Goal: Information Seeking & Learning: Learn about a topic

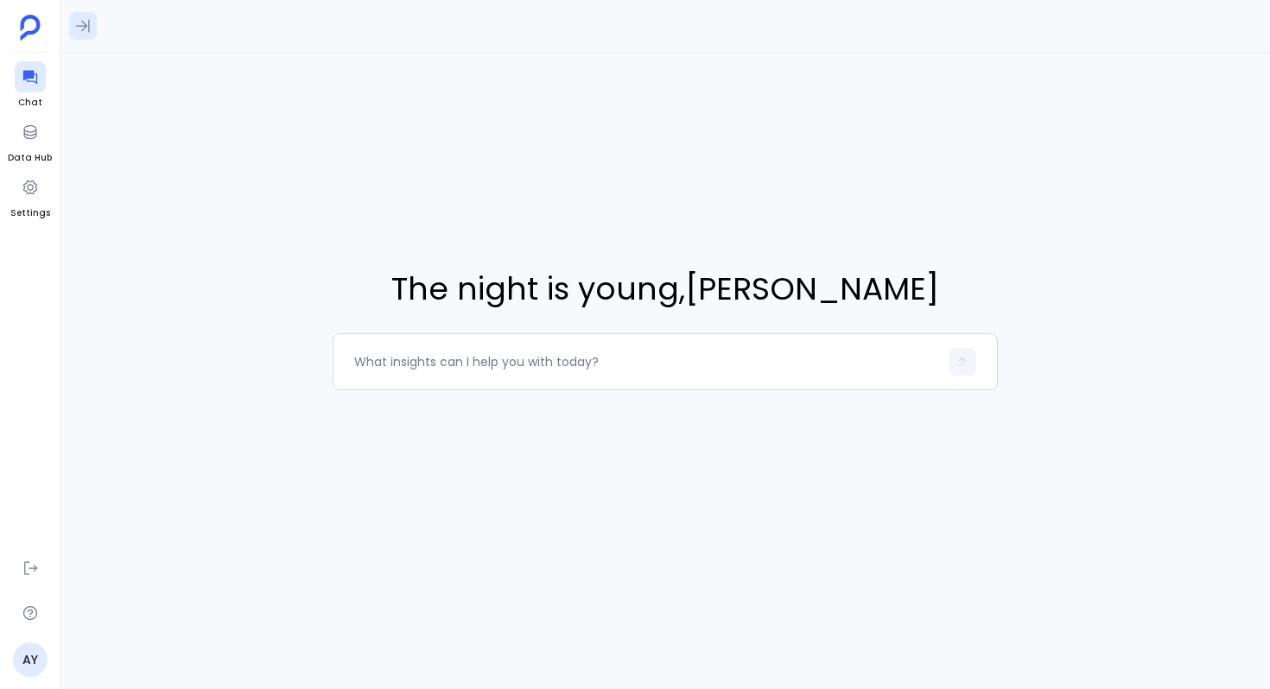
click at [85, 20] on icon at bounding box center [82, 25] width 17 height 17
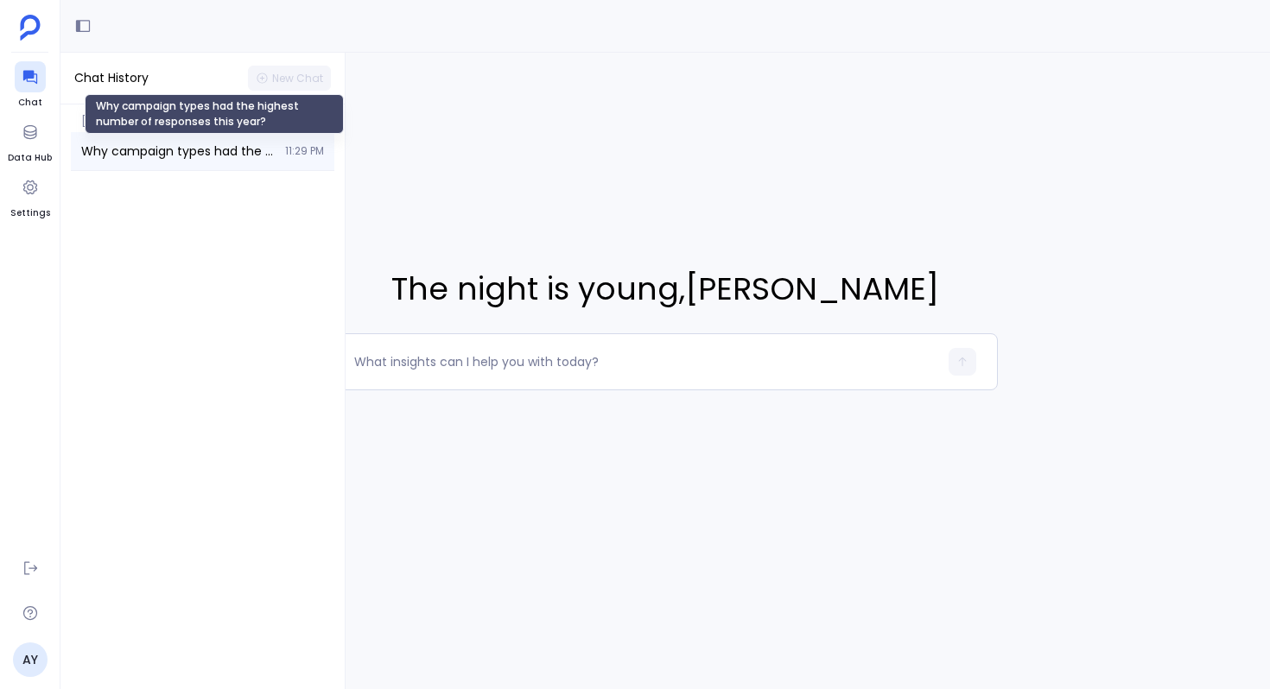
click at [141, 157] on span "Why campaign types had the highest number of responses this year?" at bounding box center [177, 150] width 193 height 17
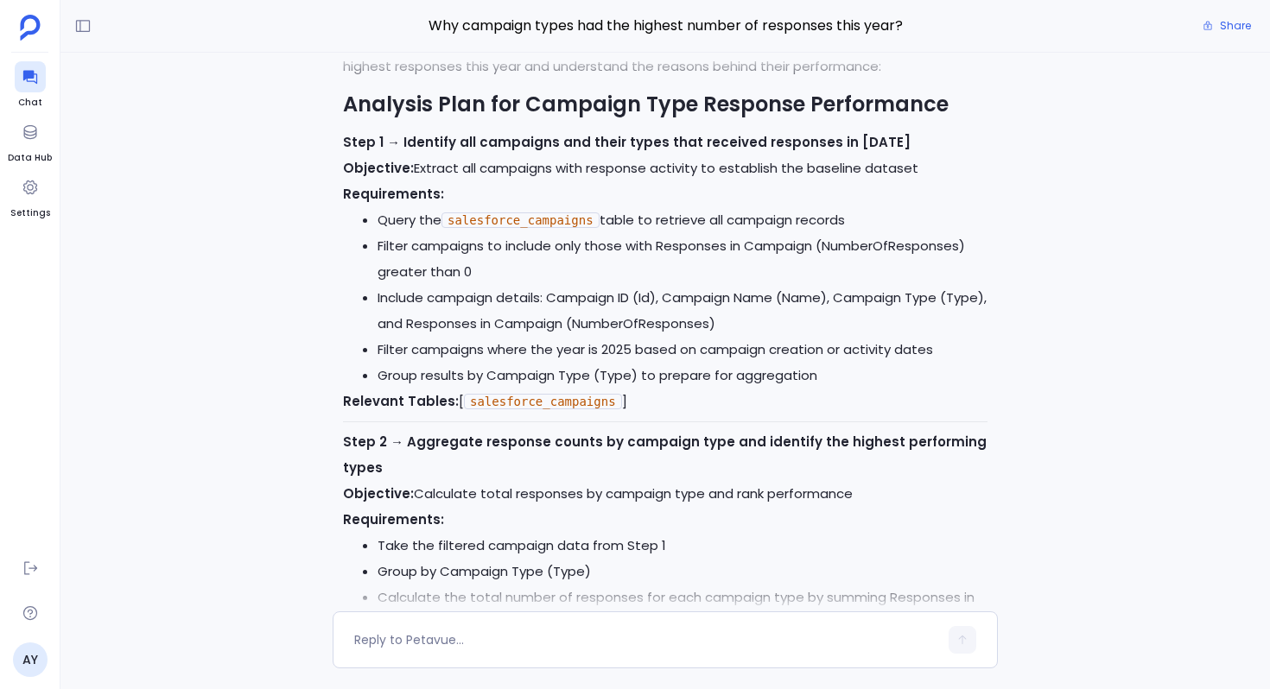
scroll to position [-3215, 0]
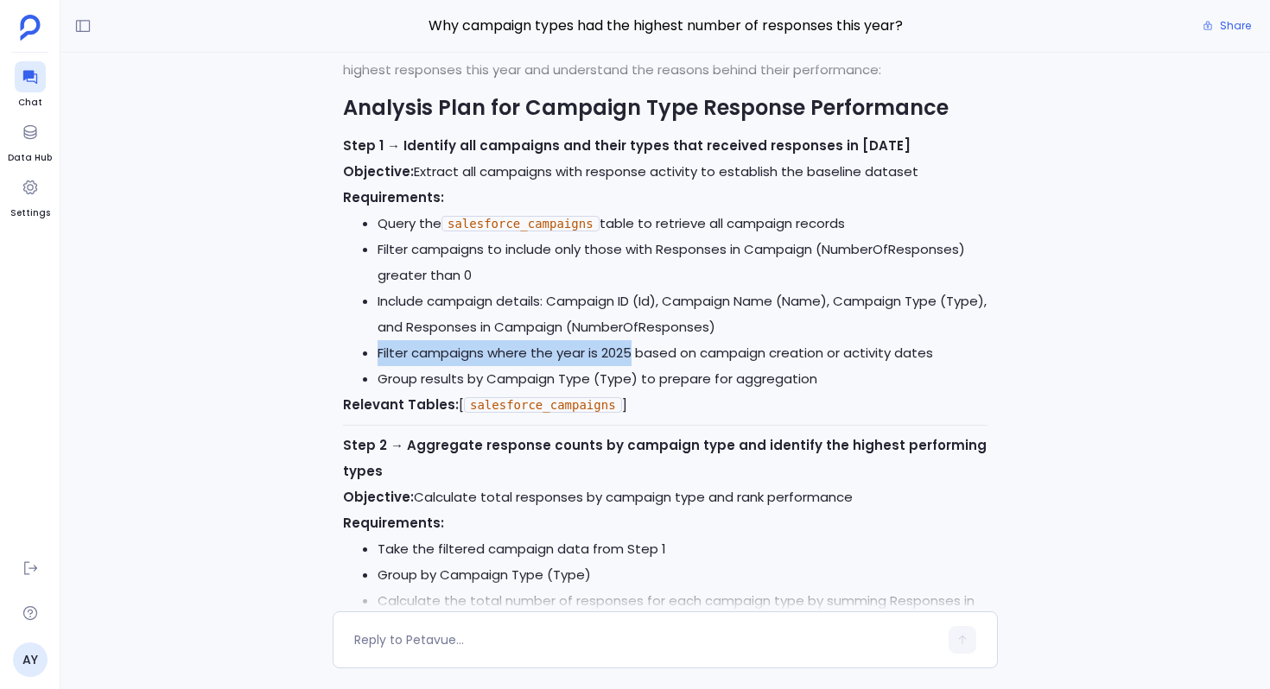
drag, startPoint x: 376, startPoint y: 350, endPoint x: 637, endPoint y: 358, distance: 261.8
click at [636, 358] on ul "Query the salesforce_campaigns table to retrieve all campaign records Filter ca…" at bounding box center [665, 301] width 644 height 181
click at [637, 358] on li "Filter campaigns where the year is 2025 based on campaign creation or activity …" at bounding box center [682, 353] width 610 height 26
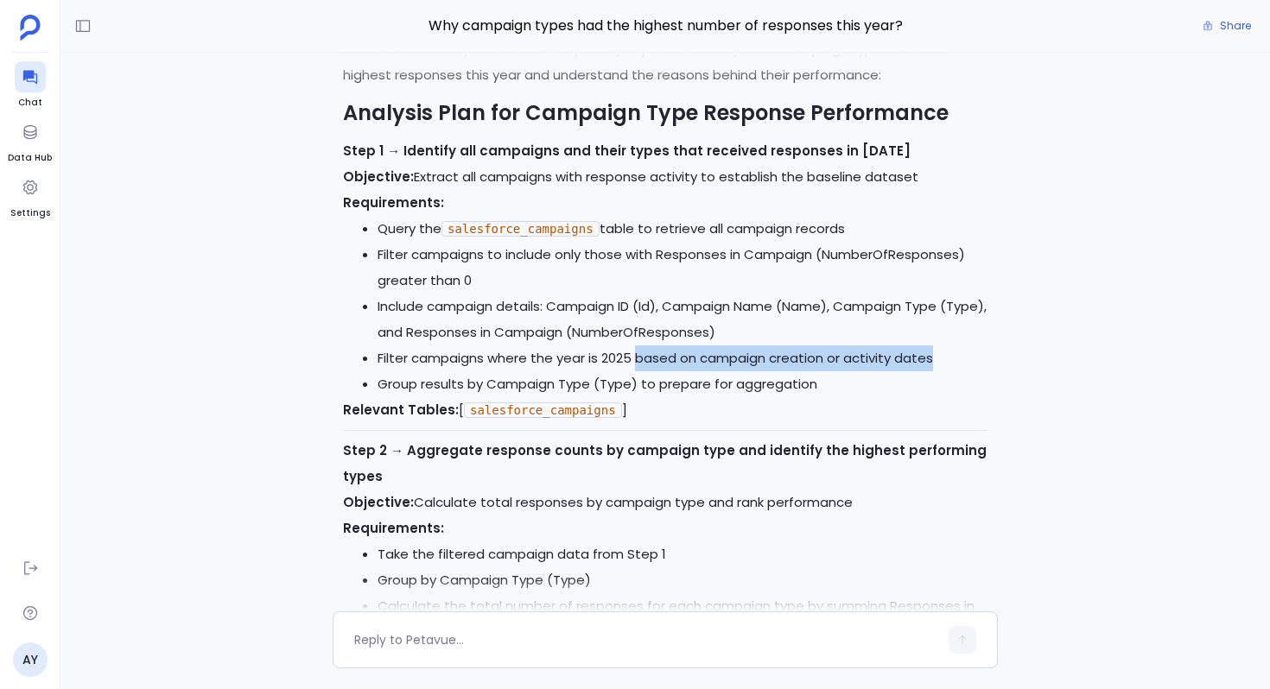
drag, startPoint x: 640, startPoint y: 356, endPoint x: 942, endPoint y: 354, distance: 302.3
click at [942, 354] on li "Filter campaigns where the year is 2025 based on campaign creation or activity …" at bounding box center [682, 358] width 610 height 26
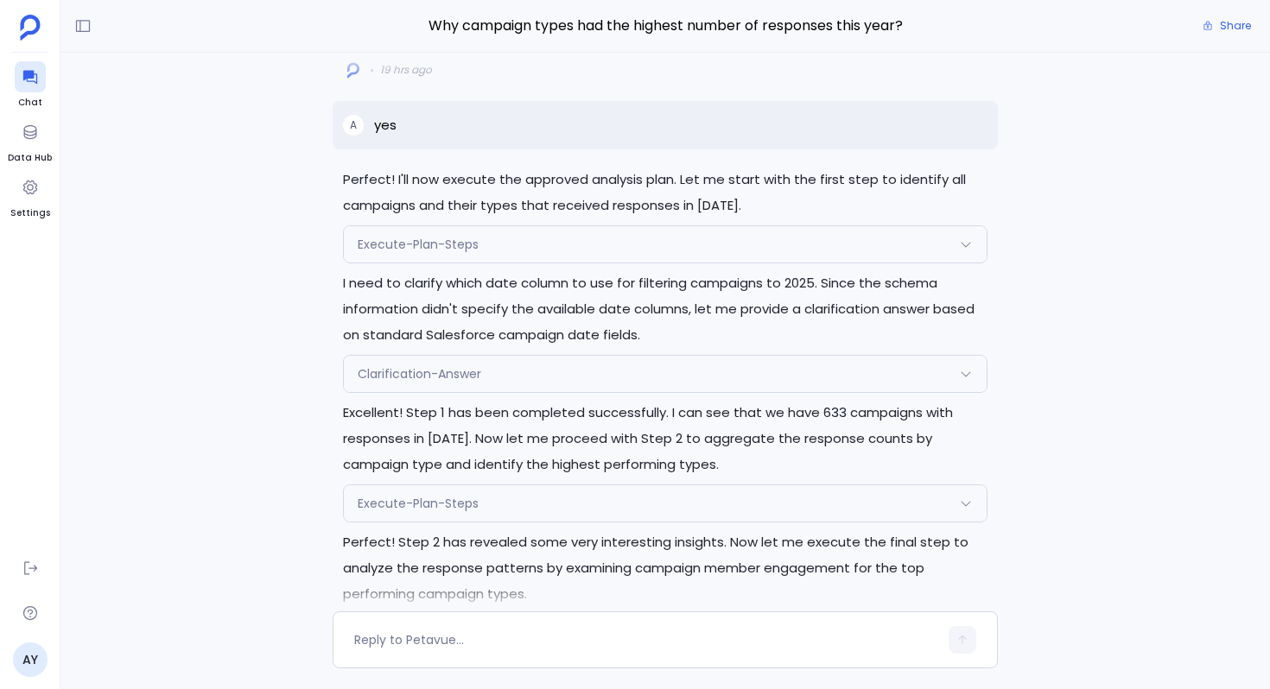
scroll to position [-1993, 0]
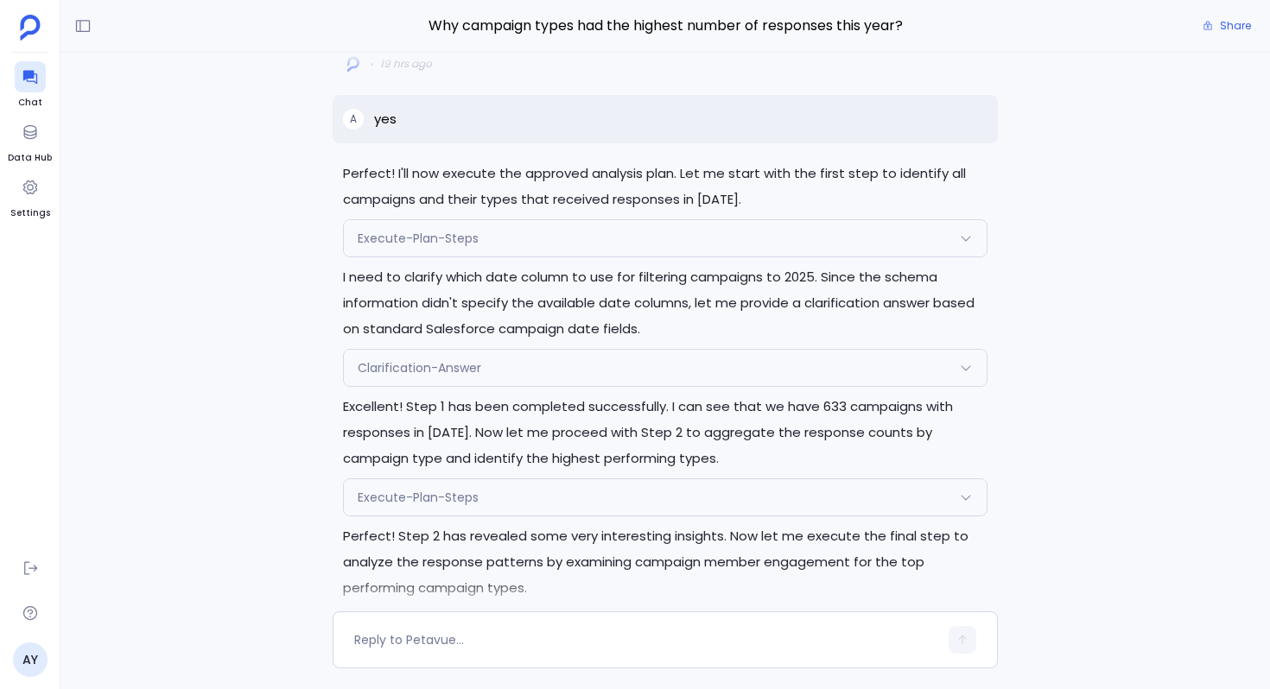
click at [535, 247] on div "Execute-Plan-Steps" at bounding box center [665, 238] width 643 height 36
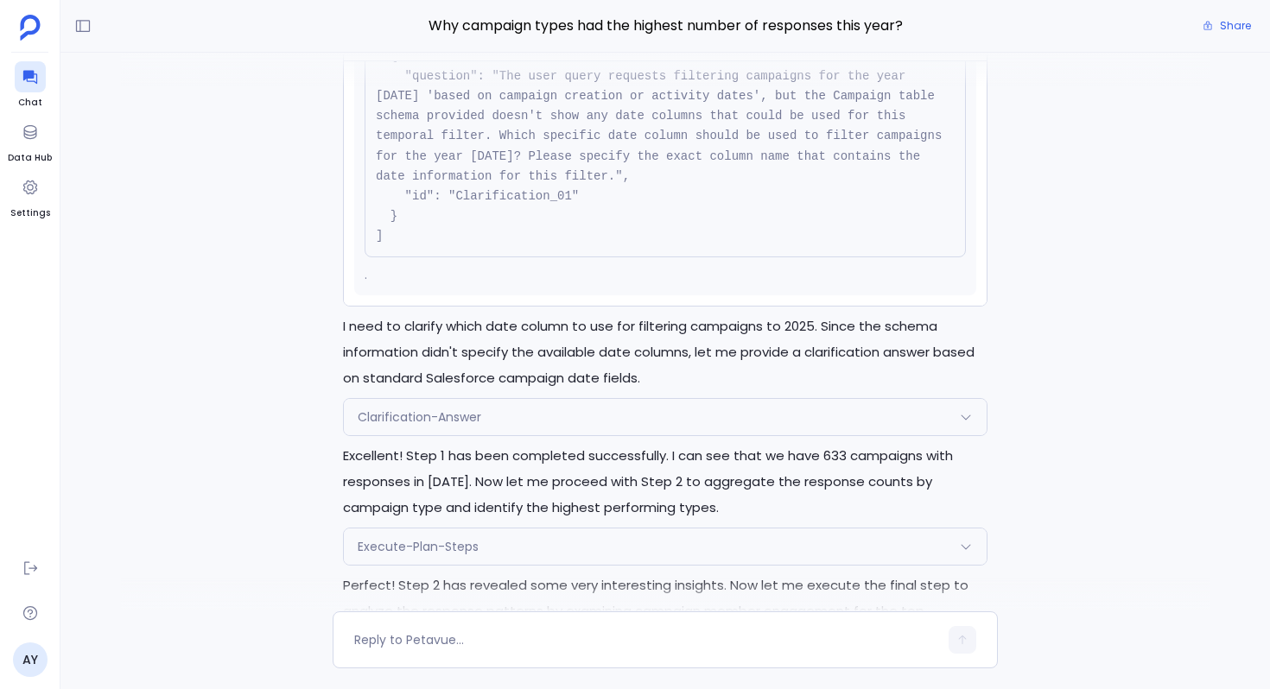
scroll to position [-2041, 0]
click at [444, 417] on span "Clarification-Answer" at bounding box center [419, 415] width 123 height 17
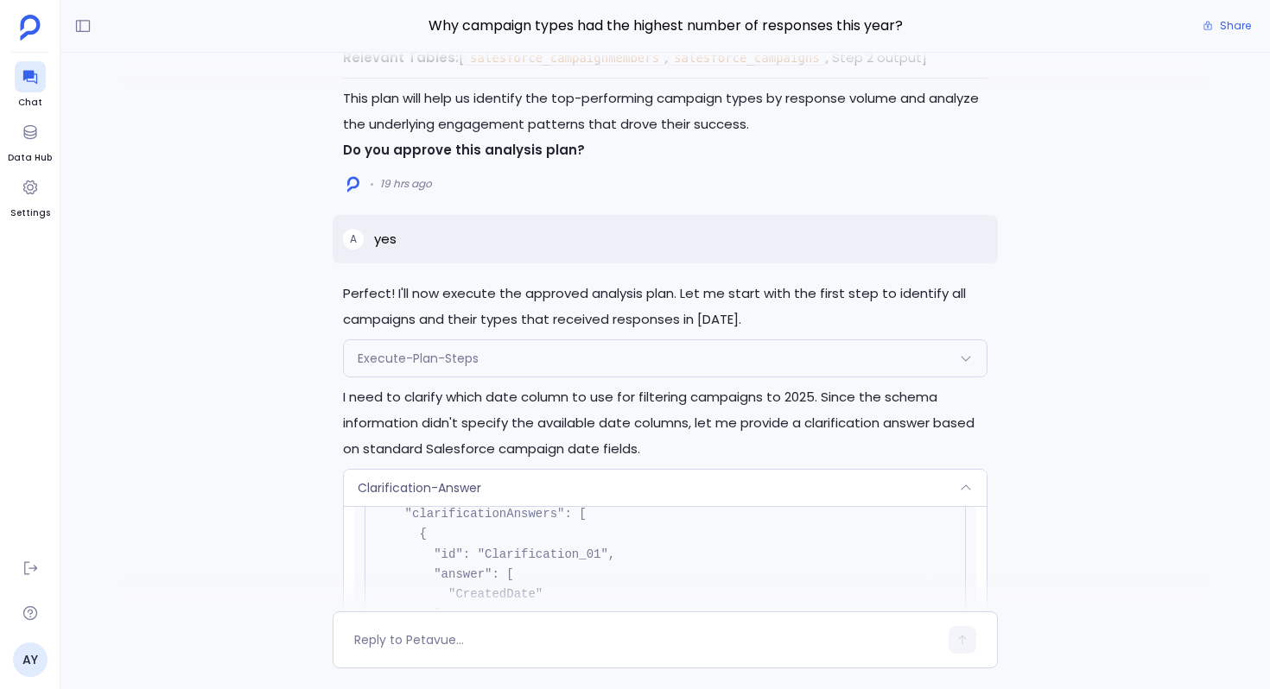
scroll to position [-2265, 0]
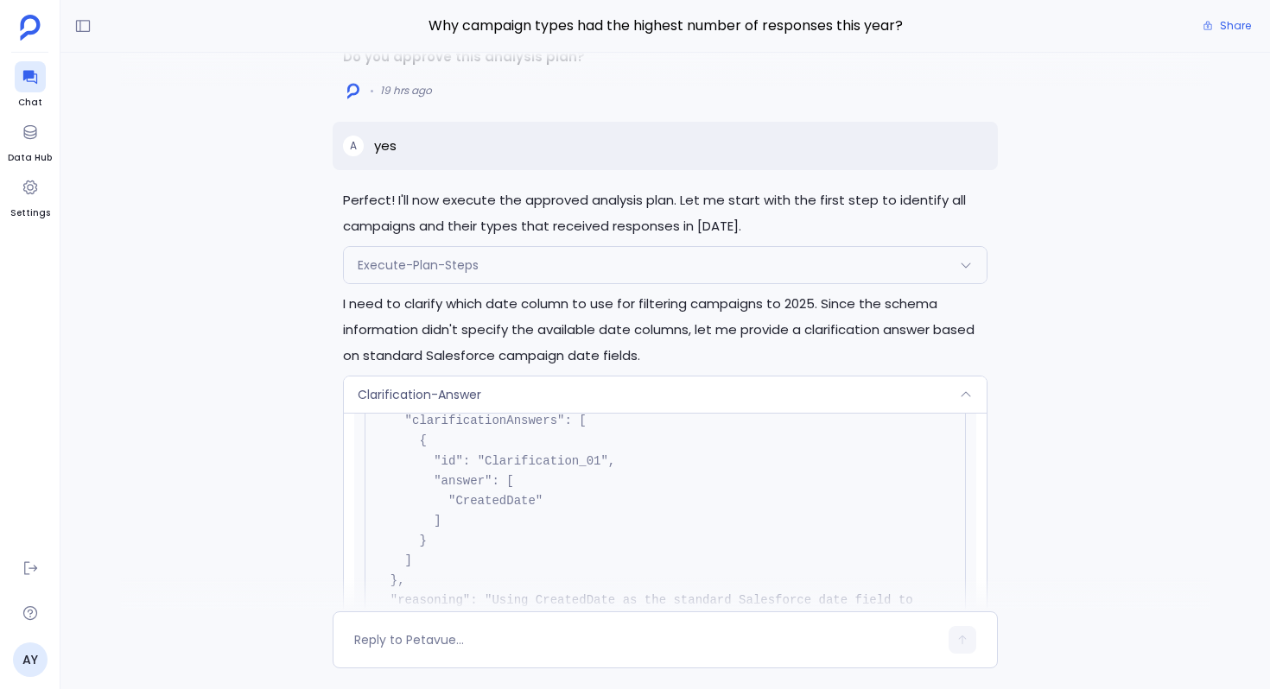
click at [425, 392] on span "Clarification-Answer" at bounding box center [419, 394] width 123 height 17
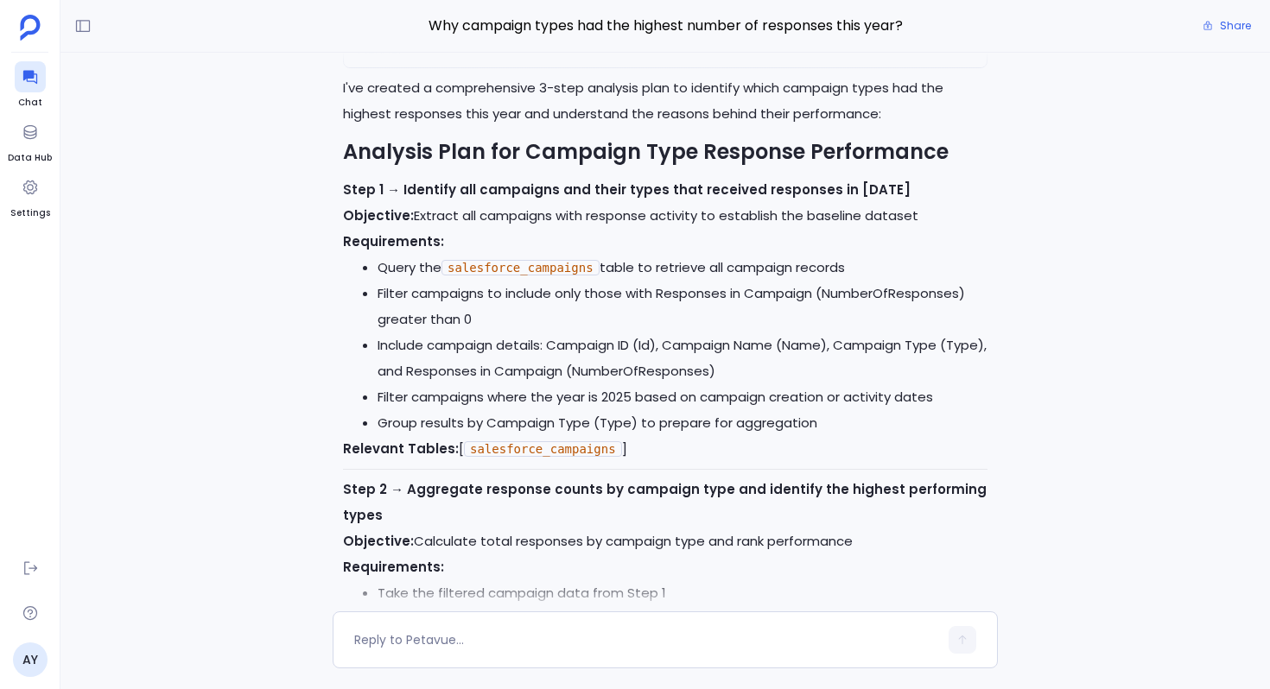
scroll to position [-3599, 0]
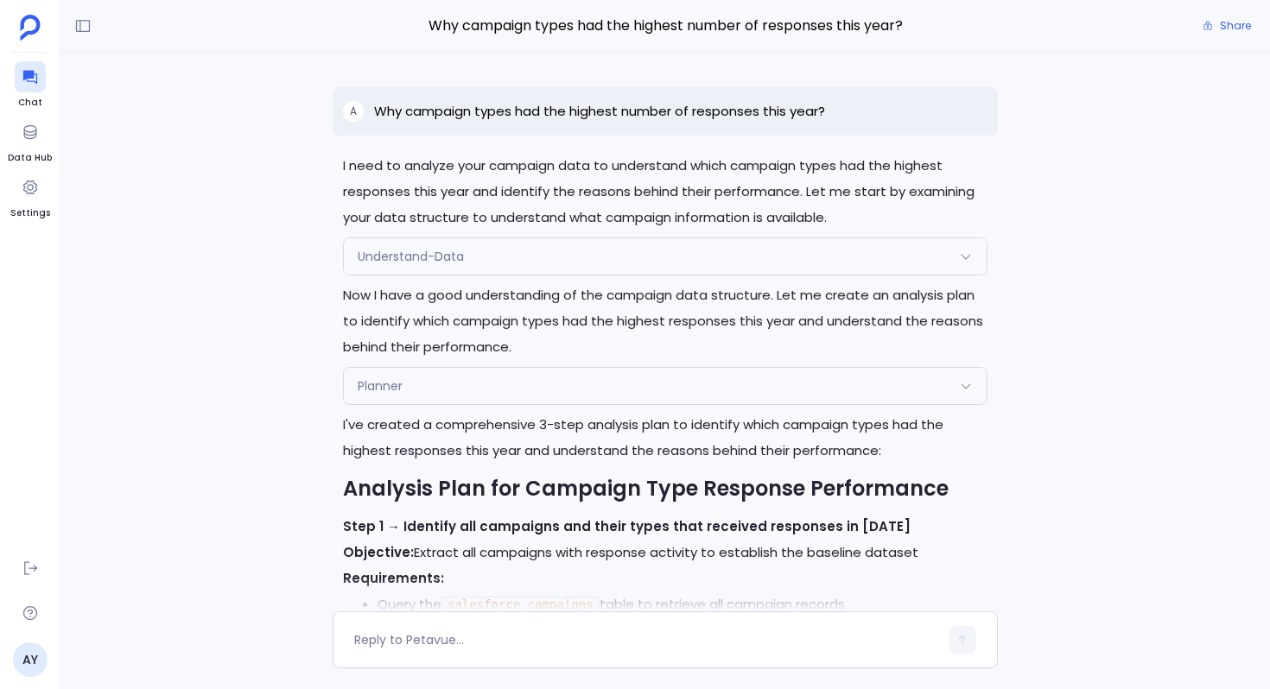
click at [573, 401] on div "Planner" at bounding box center [665, 386] width 643 height 36
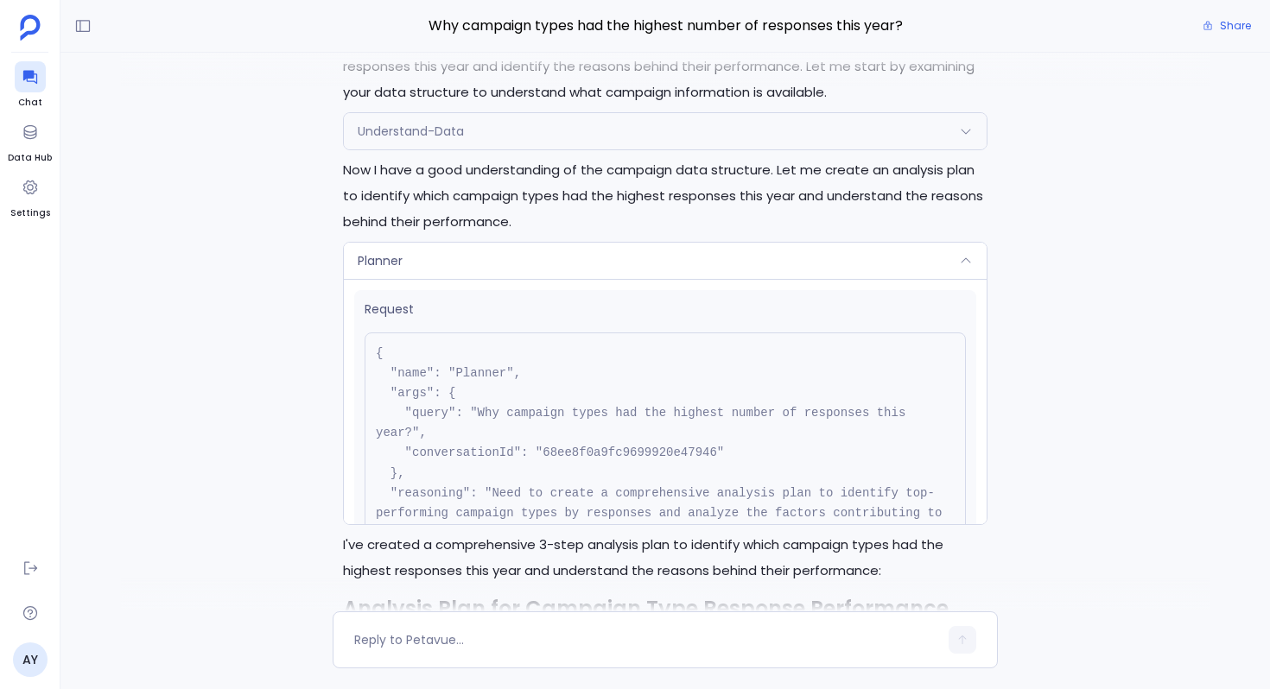
scroll to position [-3713, 0]
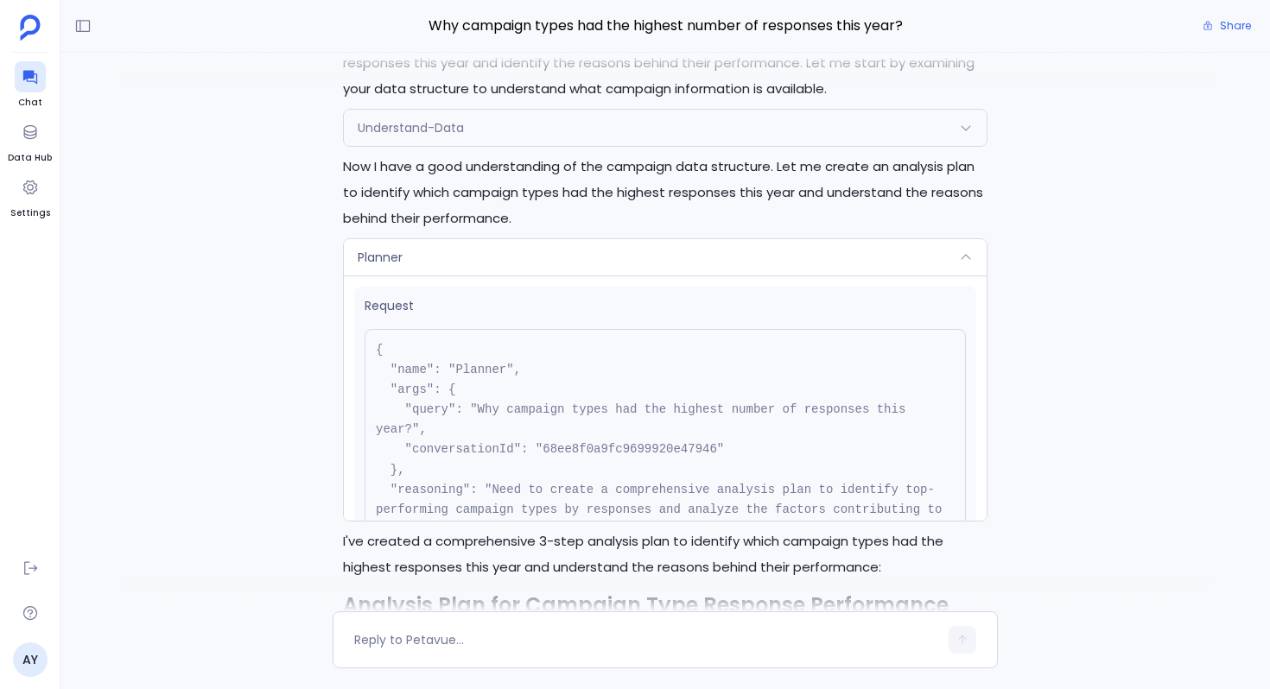
click at [574, 244] on div "Planner" at bounding box center [665, 257] width 643 height 36
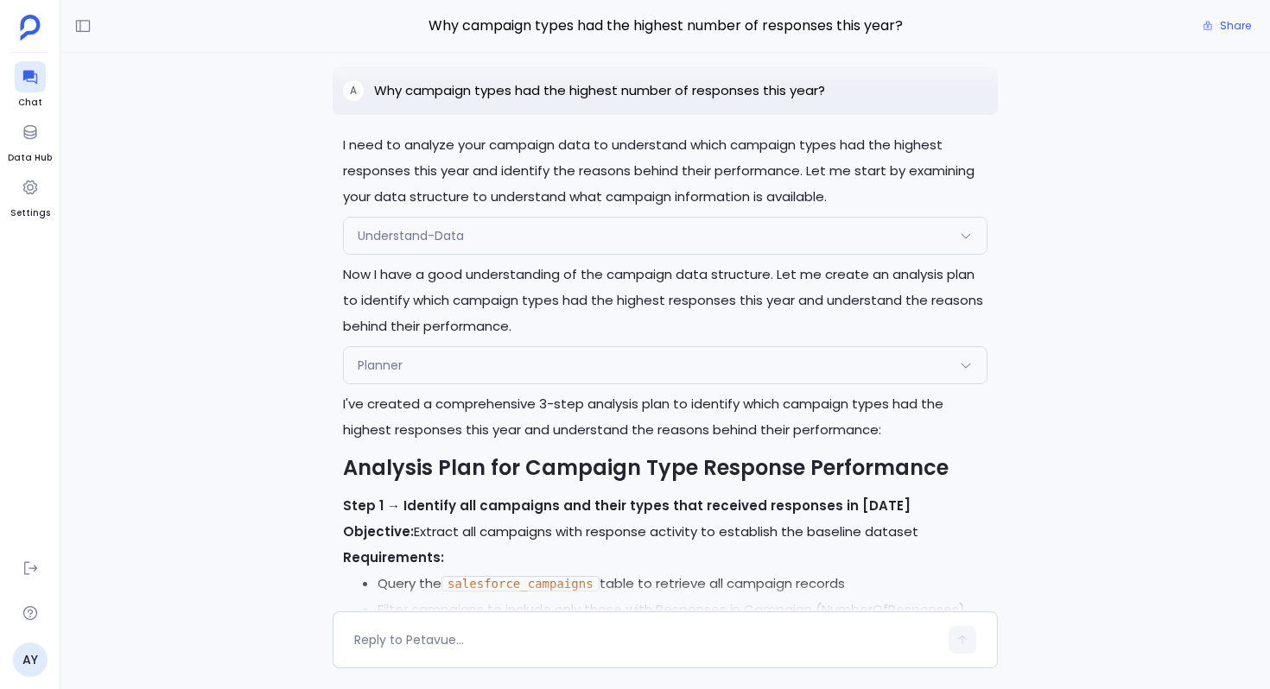
scroll to position [-3599, 0]
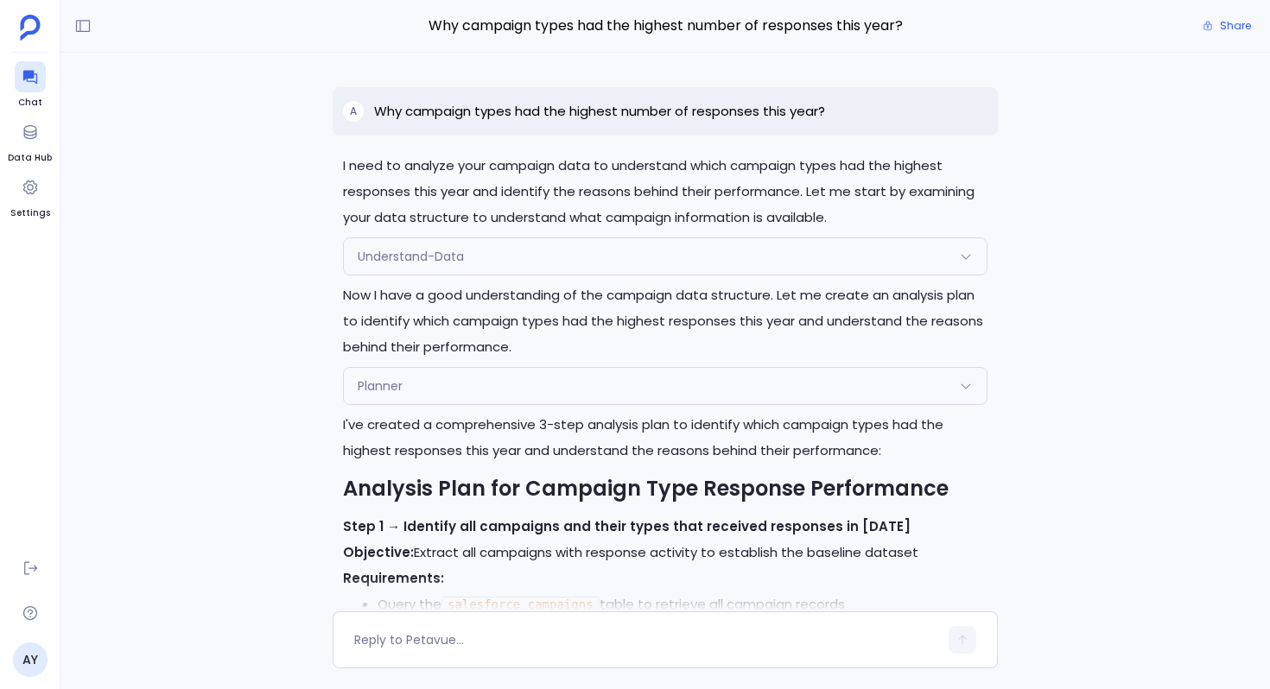
click at [614, 267] on div "Understand-Data" at bounding box center [665, 256] width 643 height 36
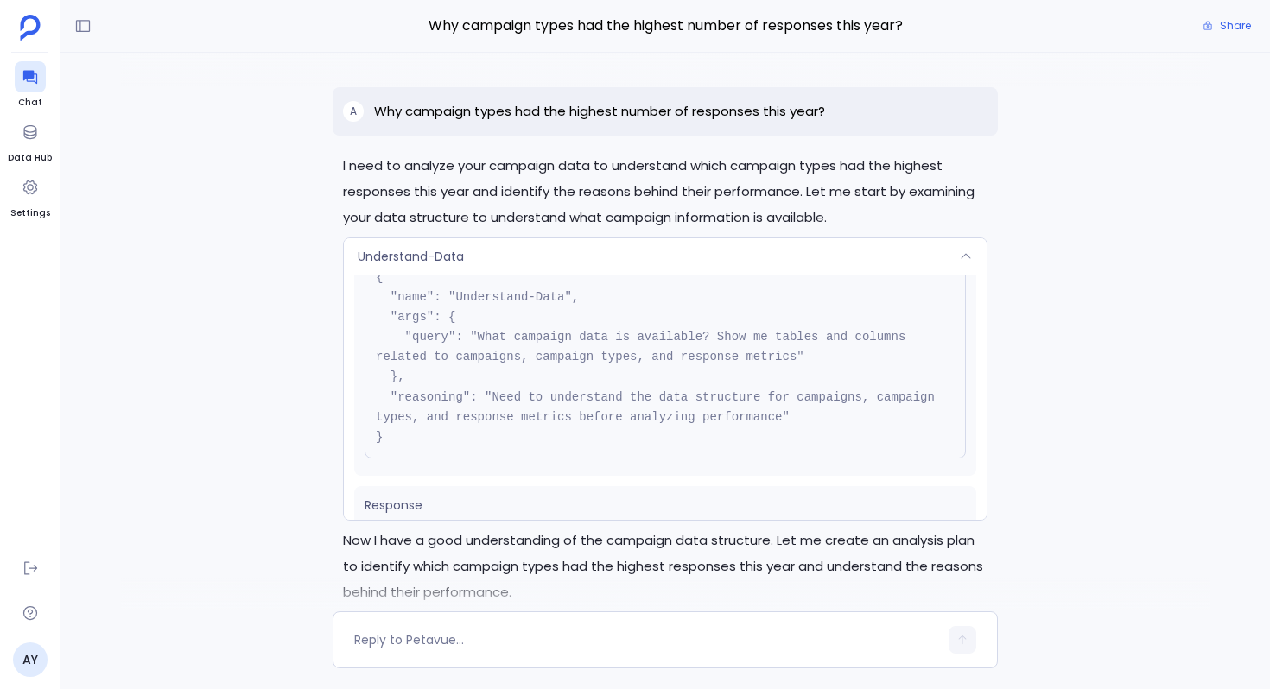
scroll to position [67, 0]
click at [441, 248] on span "Understand-Data" at bounding box center [411, 256] width 106 height 17
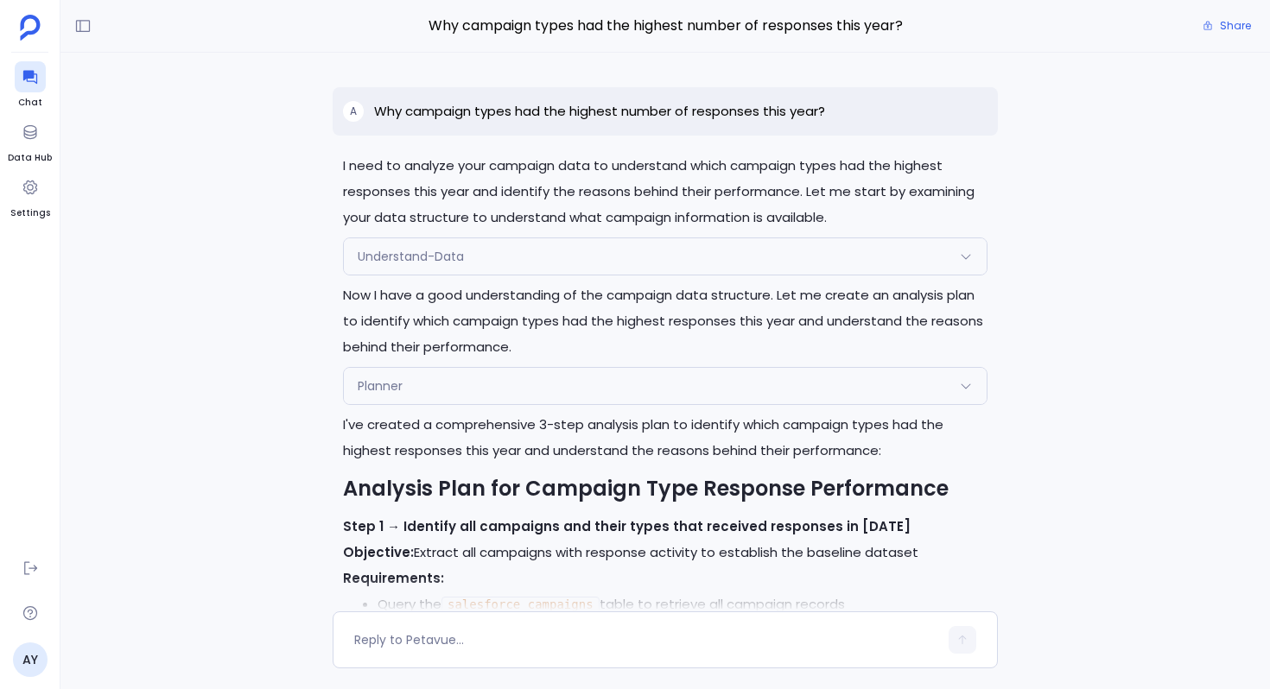
scroll to position [-3599, 0]
drag, startPoint x: 375, startPoint y: 109, endPoint x: 467, endPoint y: 111, distance: 92.4
click at [467, 111] on p "Why campaign types had the highest number of responses this year?" at bounding box center [599, 111] width 451 height 21
click at [688, 167] on p "I need to analyze your campaign data to understand which campaign types had the…" at bounding box center [665, 192] width 644 height 78
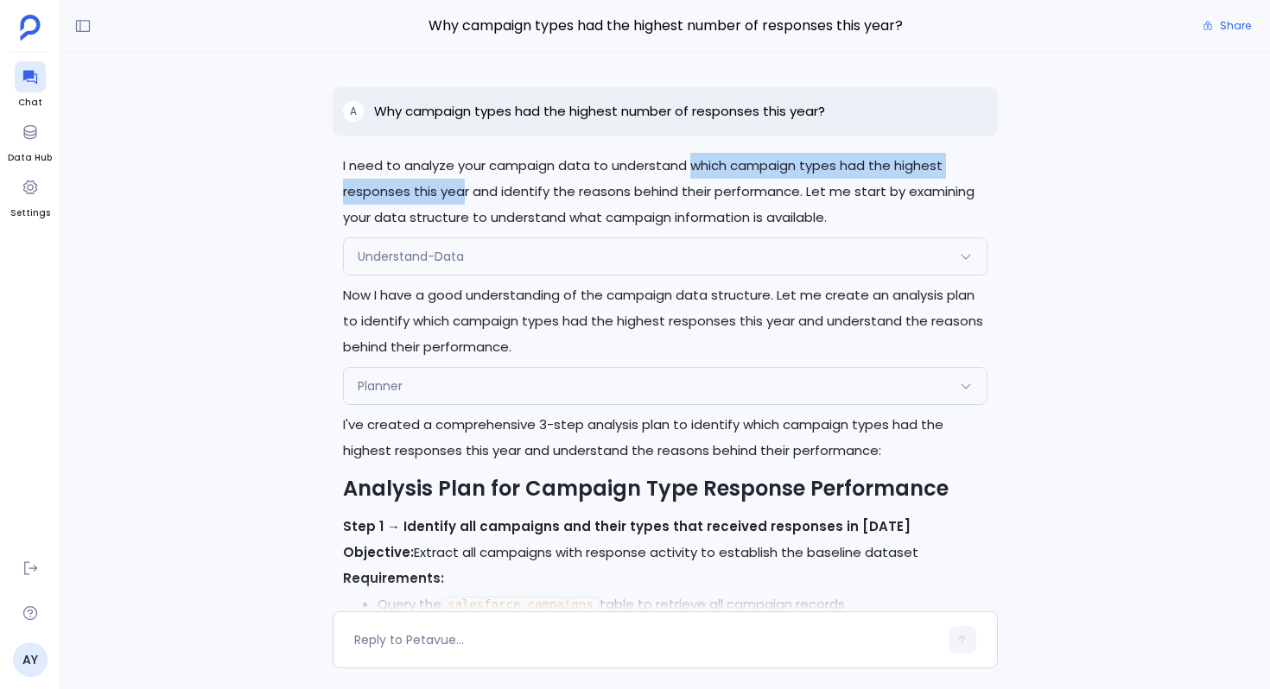
drag, startPoint x: 688, startPoint y: 167, endPoint x: 465, endPoint y: 195, distance: 224.6
click at [465, 195] on p "I need to analyze your campaign data to understand which campaign types had the…" at bounding box center [665, 192] width 644 height 78
click at [538, 399] on div "Planner" at bounding box center [665, 386] width 643 height 36
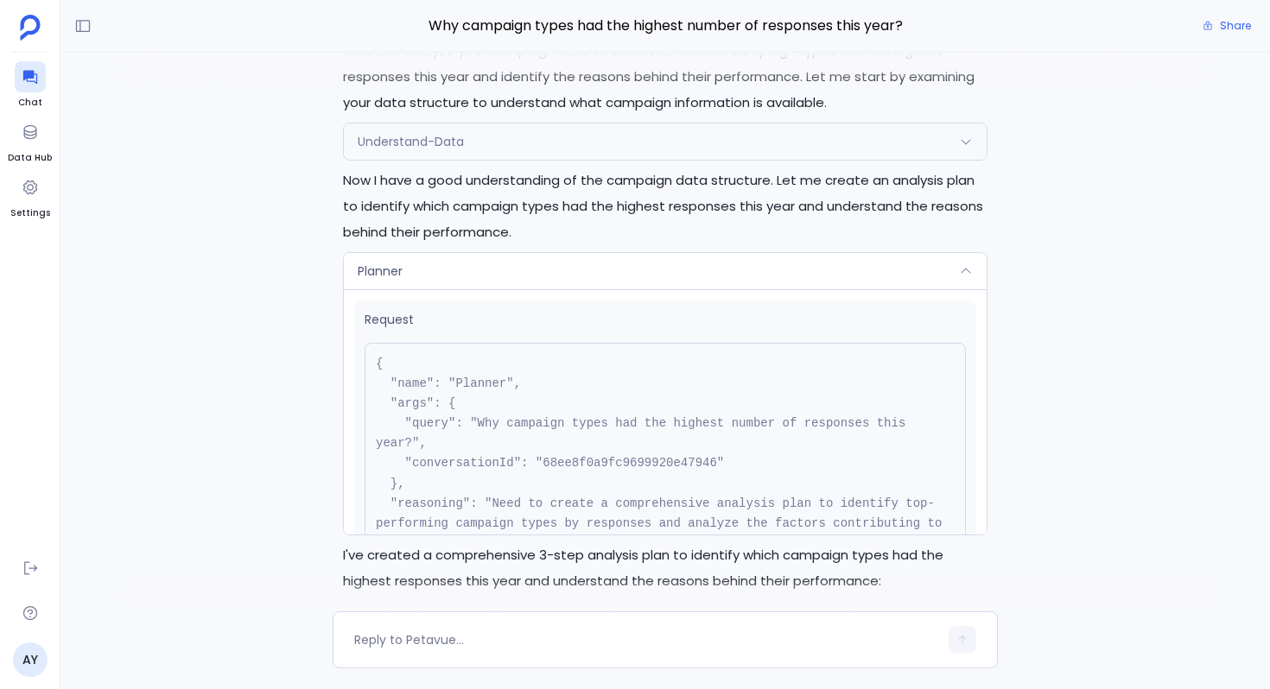
scroll to position [-3710, 0]
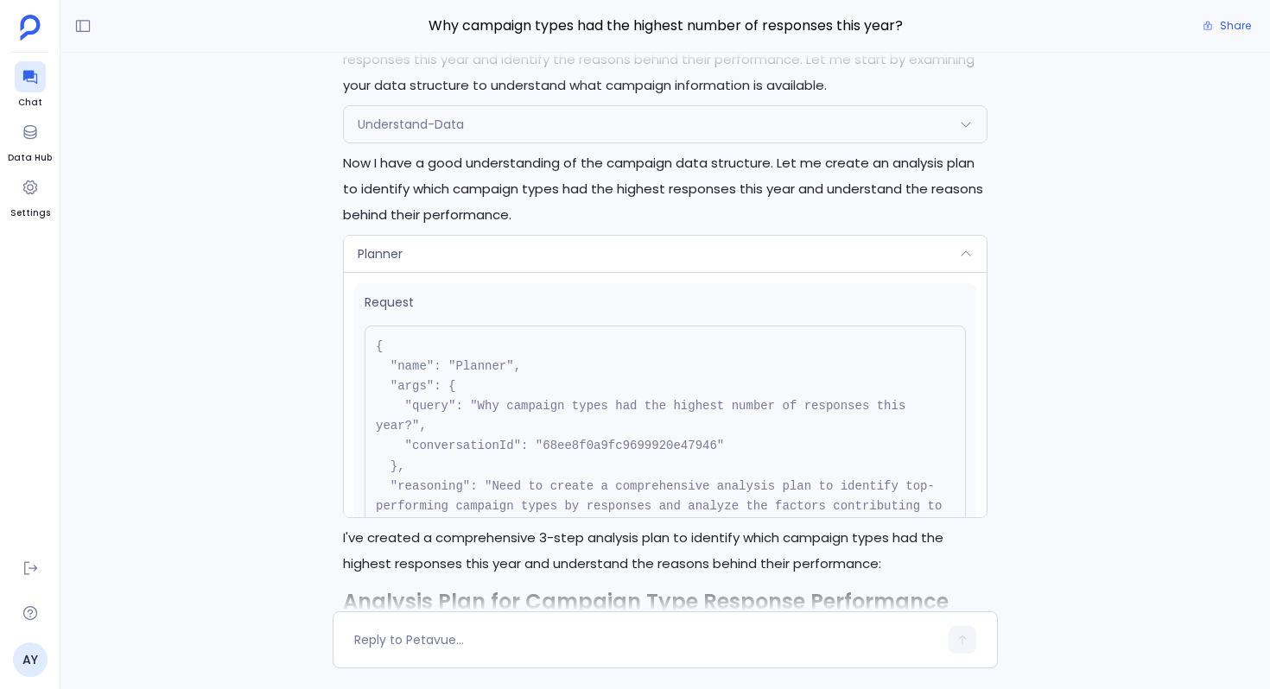
click at [495, 239] on div "Planner" at bounding box center [665, 254] width 643 height 36
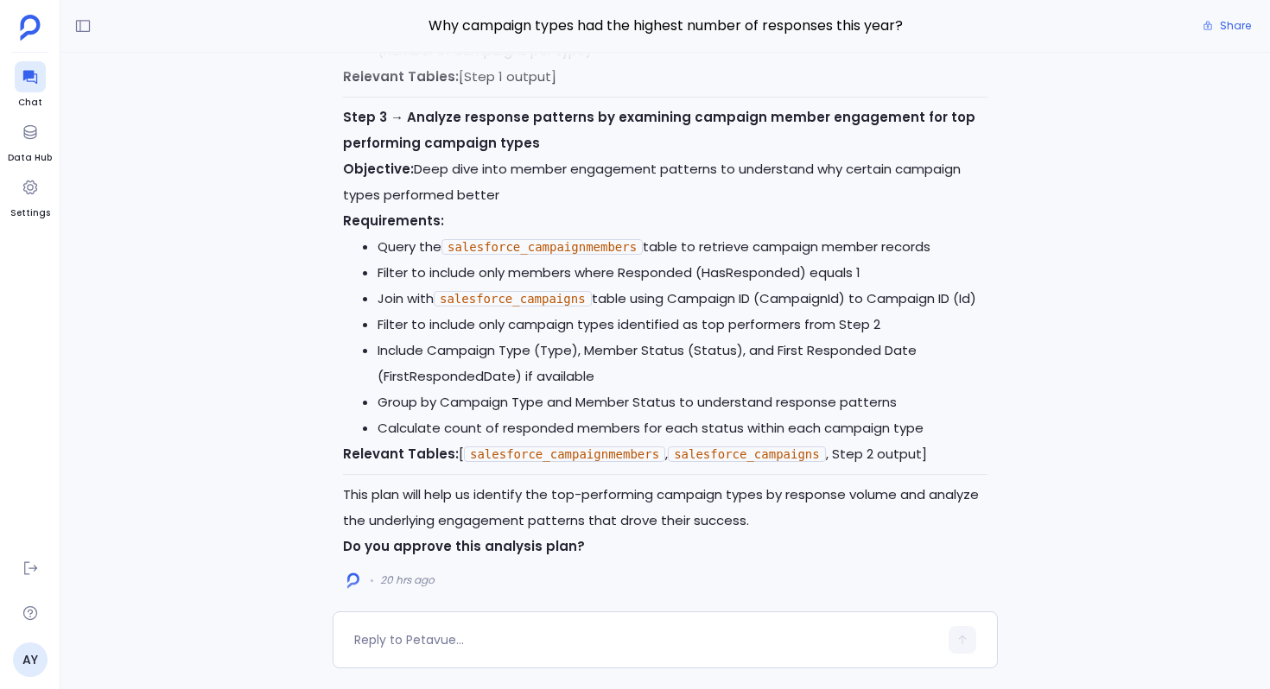
scroll to position [-2518, 0]
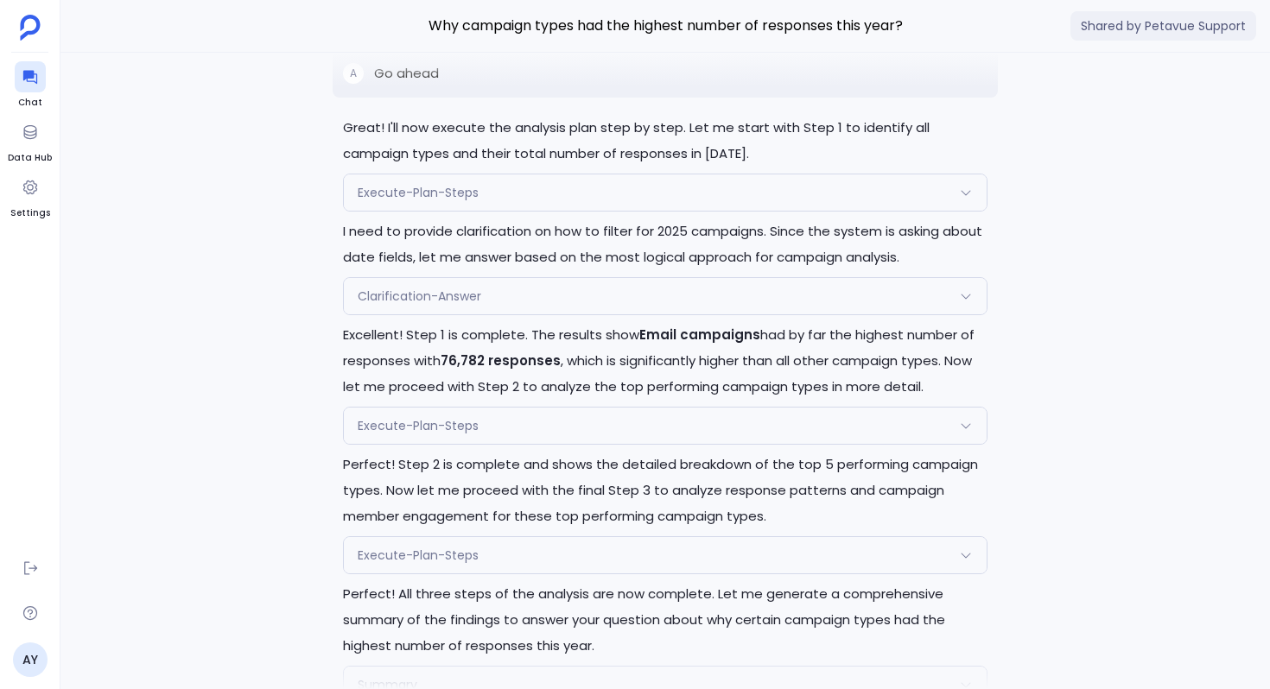
scroll to position [-1786, 0]
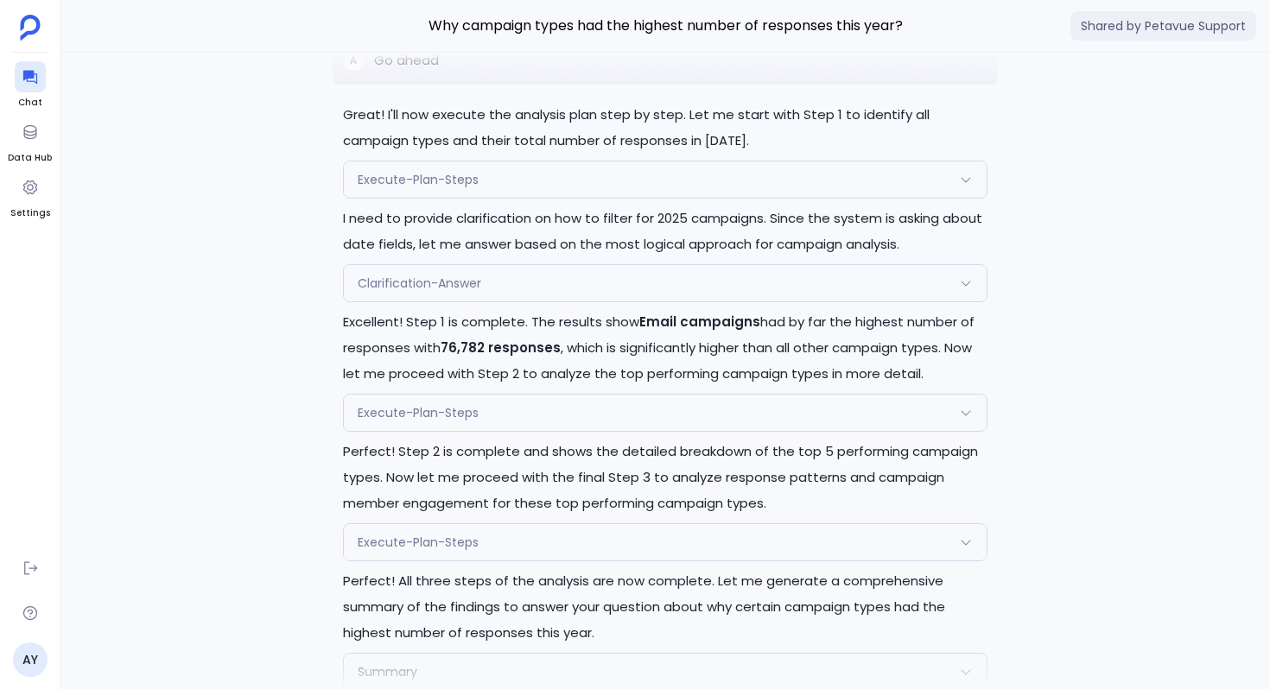
click at [600, 166] on div "Execute-Plan-Steps" at bounding box center [665, 179] width 643 height 36
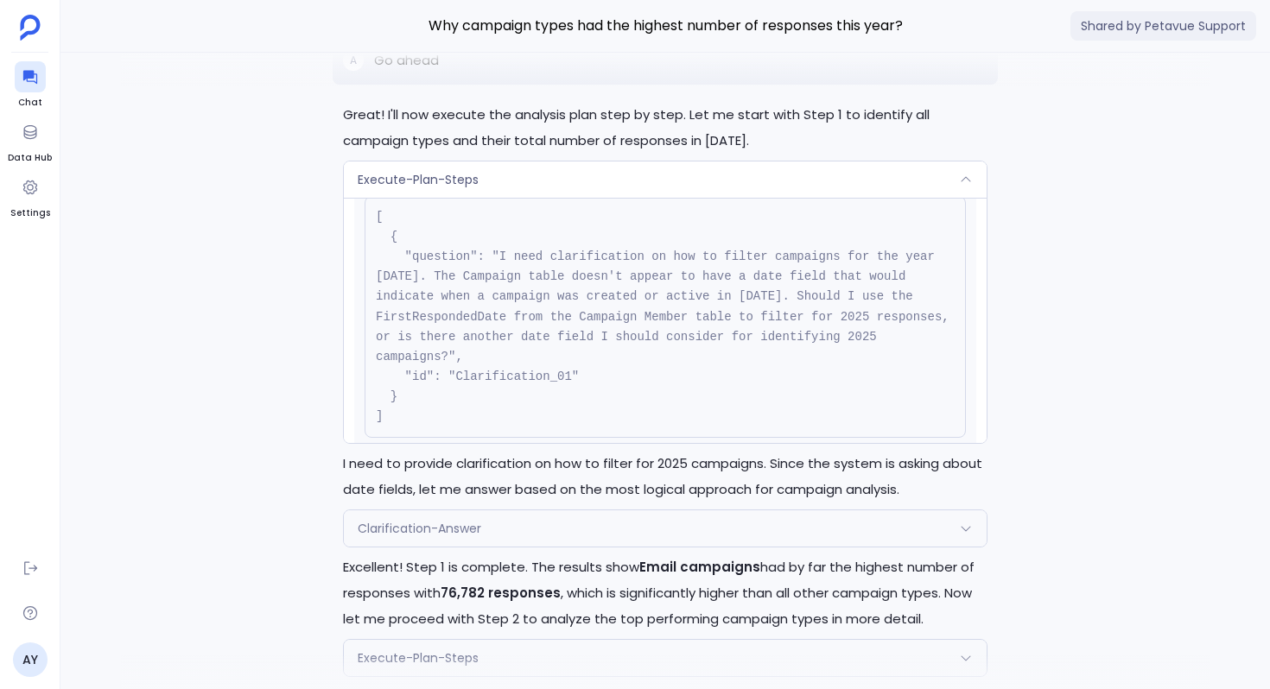
scroll to position [432, 0]
click at [486, 529] on div "Clarification-Answer" at bounding box center [665, 528] width 643 height 36
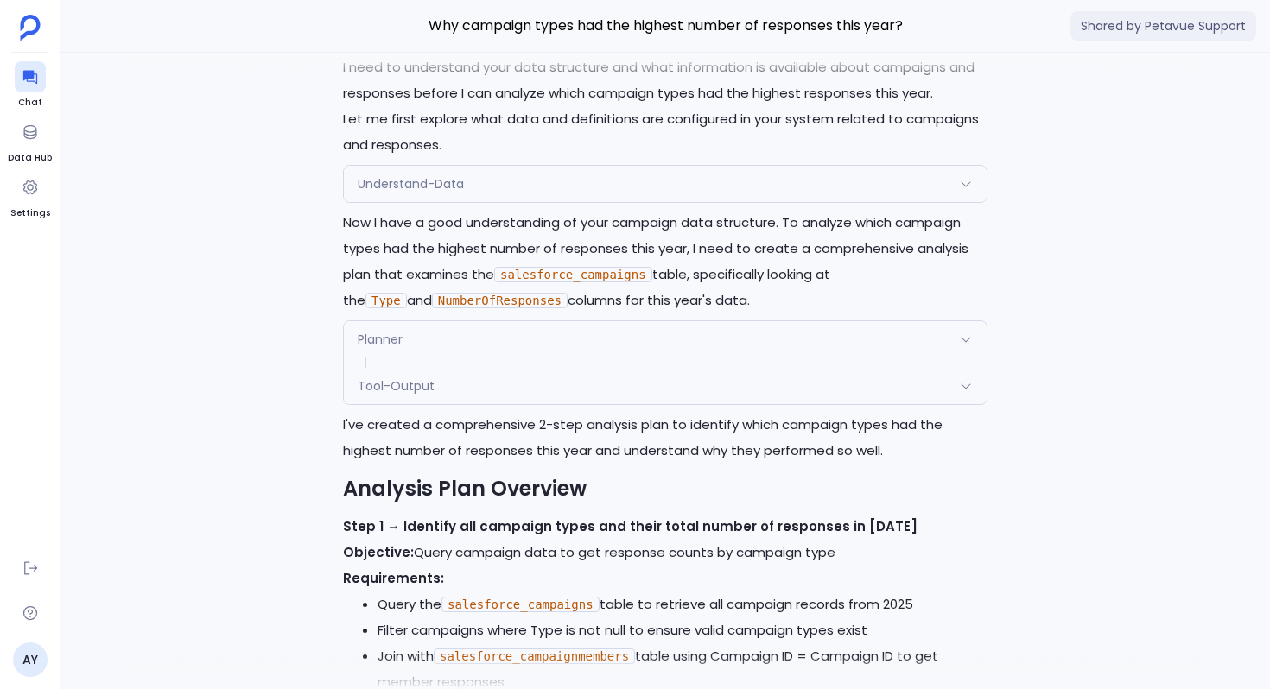
scroll to position [-5268, 0]
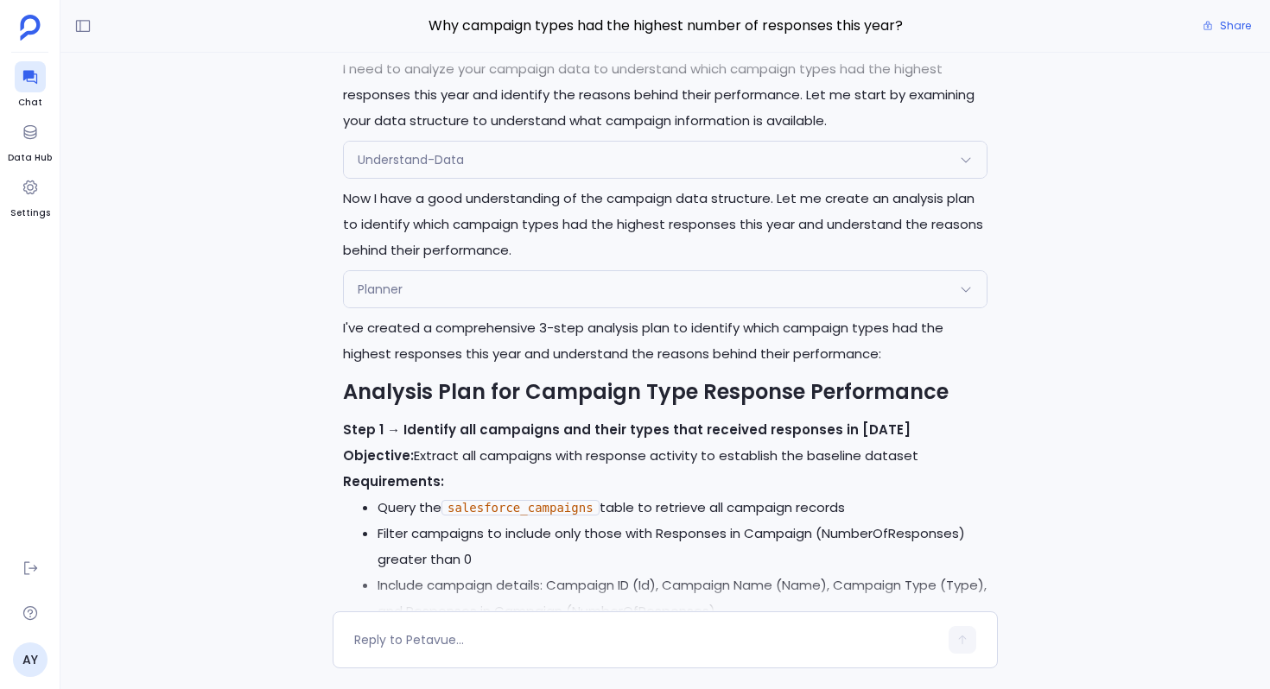
scroll to position [-3599, 0]
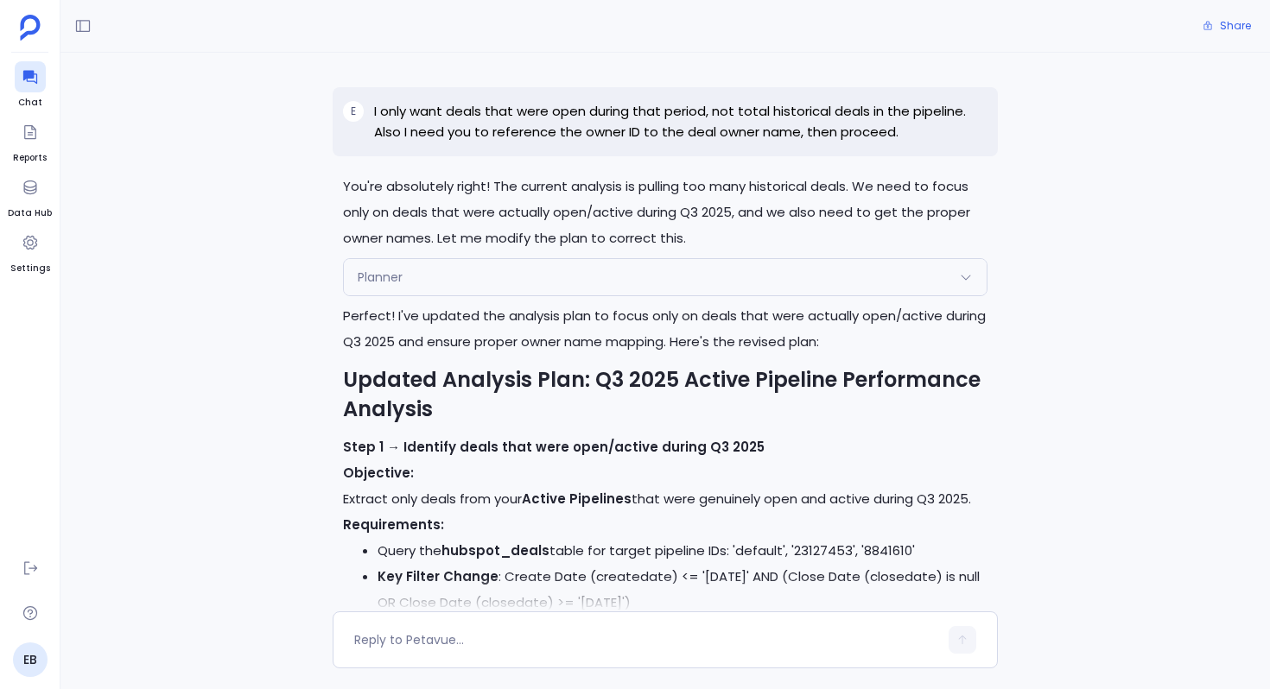
scroll to position [-7522, 0]
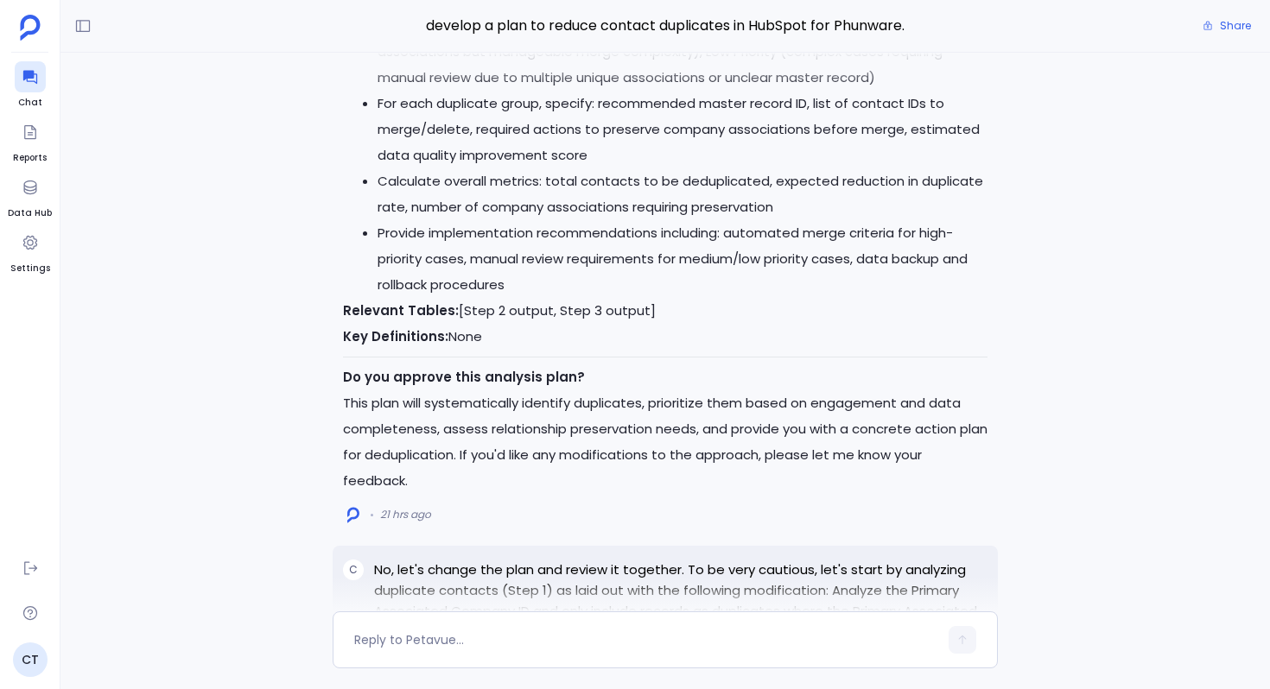
scroll to position [-24941, 0]
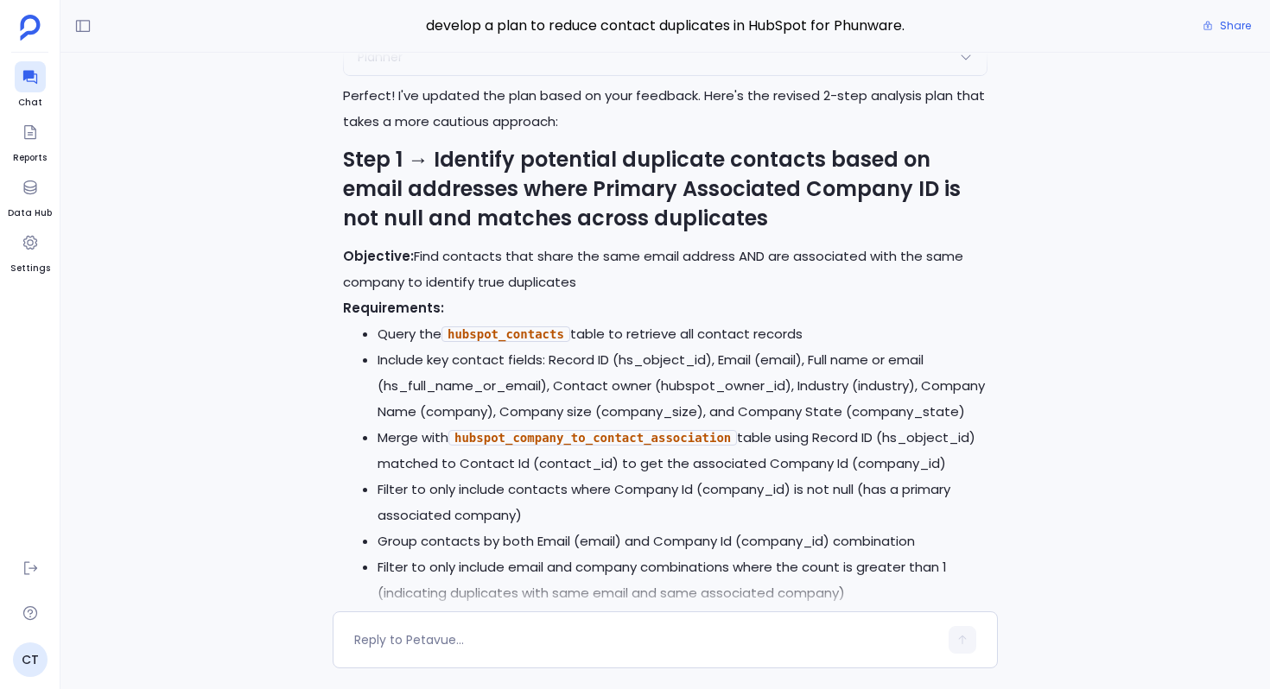
click at [487, 75] on div "Planner" at bounding box center [665, 57] width 643 height 36
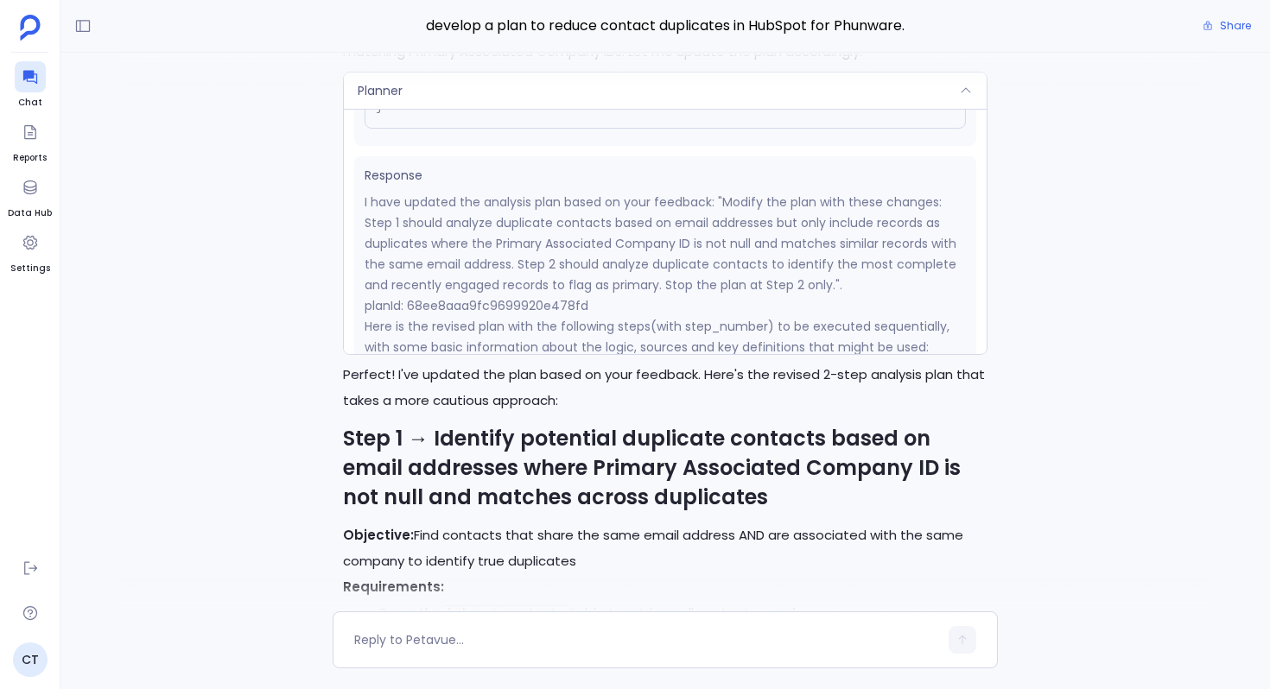
scroll to position [343, 0]
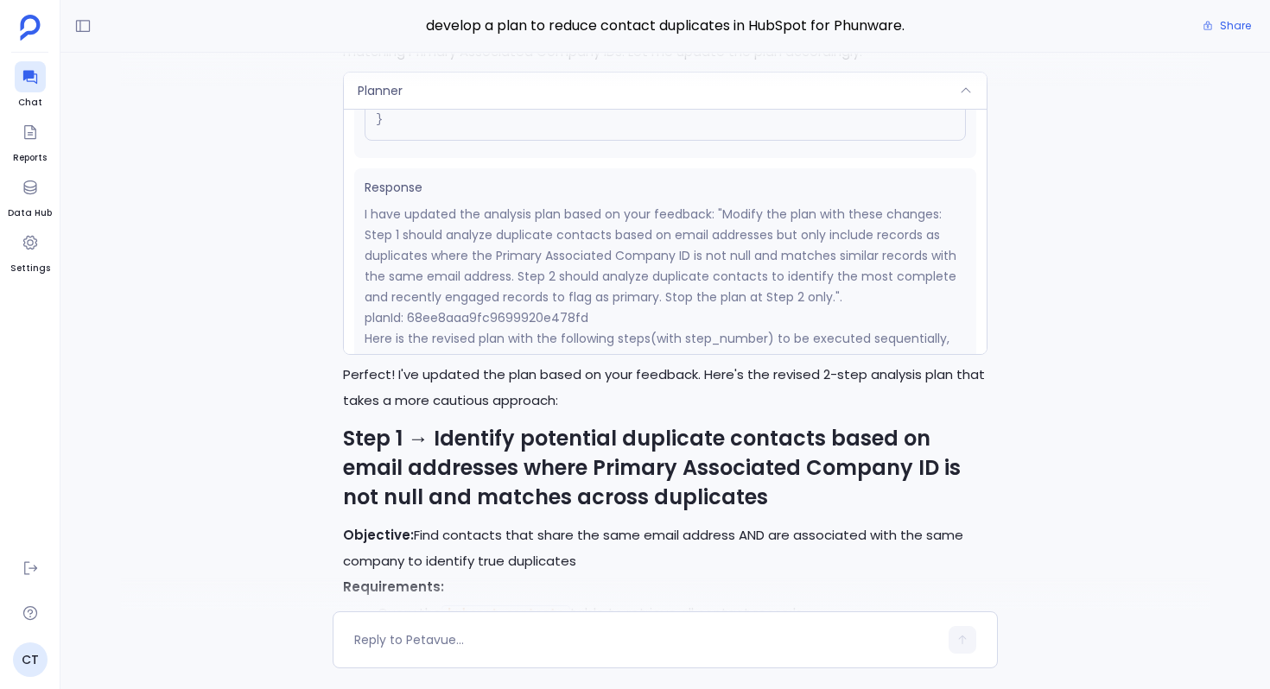
click at [527, 328] on p "planId: 68ee8aaa9fc9699920e478fd" at bounding box center [664, 317] width 601 height 21
copy p "68ee8aaa9fc9699920e478fd"
